Goal: Information Seeking & Learning: Learn about a topic

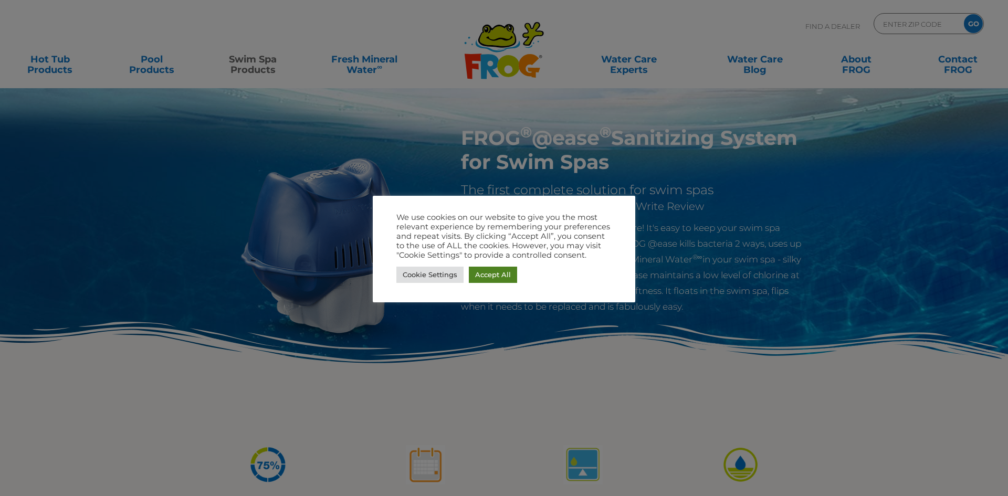
click at [505, 277] on link "Accept All" at bounding box center [493, 275] width 48 height 16
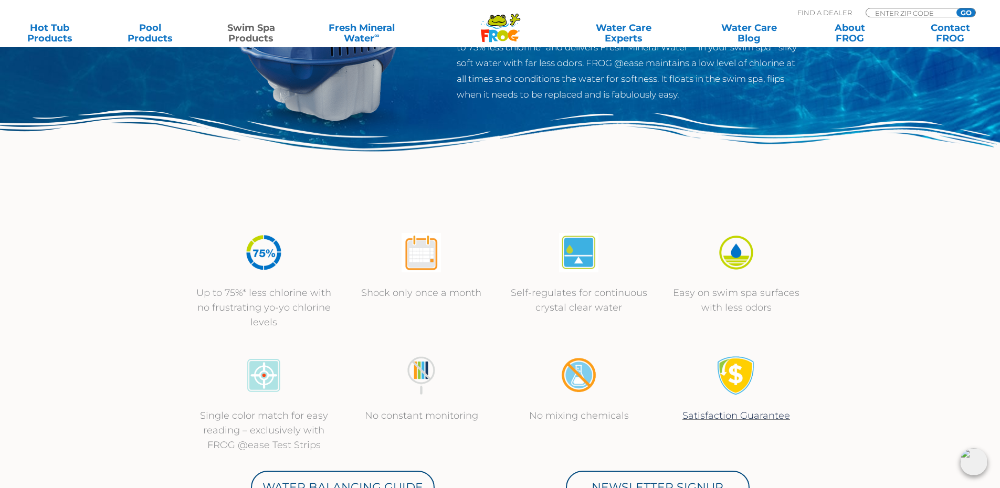
scroll to position [53, 0]
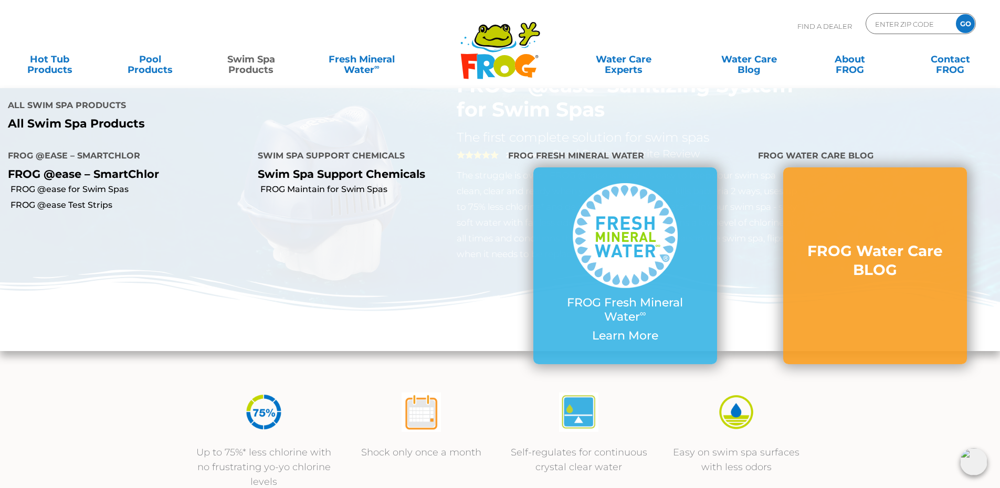
click at [246, 65] on link "Swim Spa Products" at bounding box center [251, 59] width 78 height 21
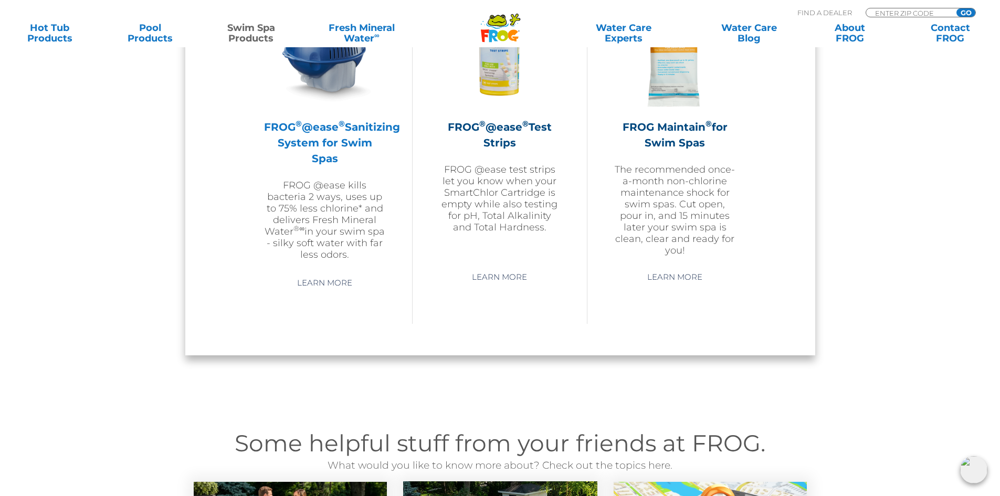
scroll to position [1050, 0]
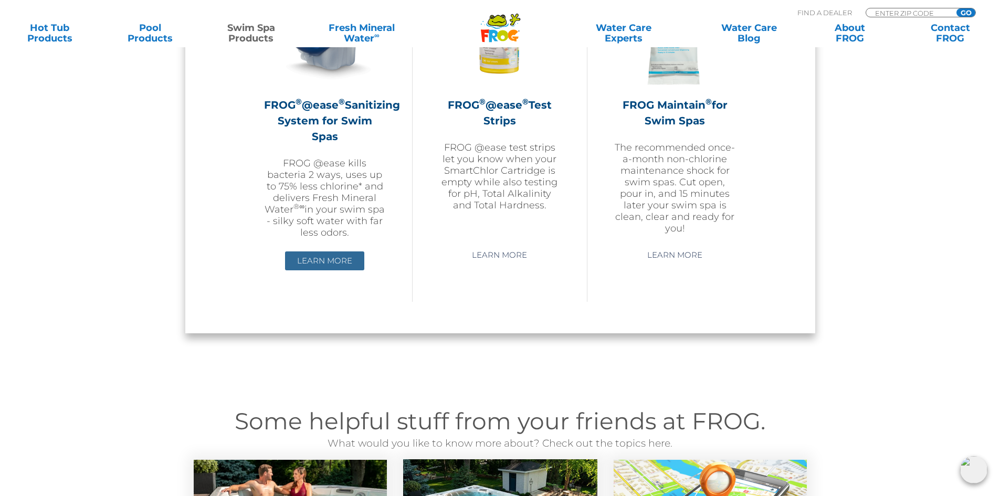
click at [351, 260] on link "Learn More" at bounding box center [324, 261] width 79 height 19
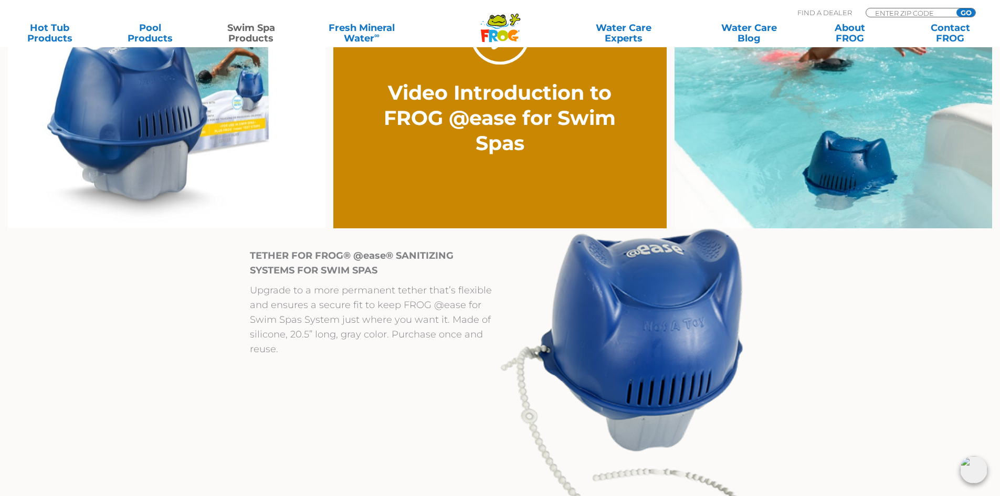
scroll to position [1050, 0]
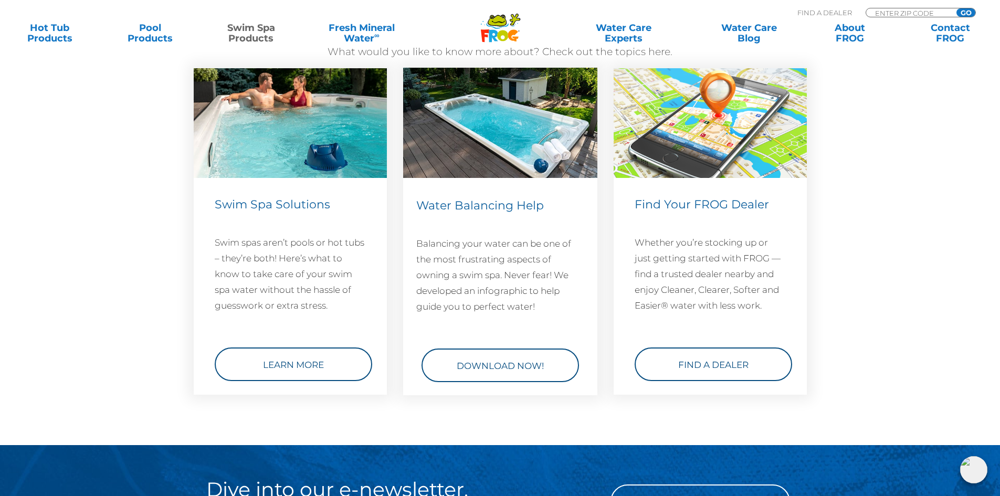
scroll to position [1680, 0]
